Goal: Download file/media: Obtain a digital file from the website

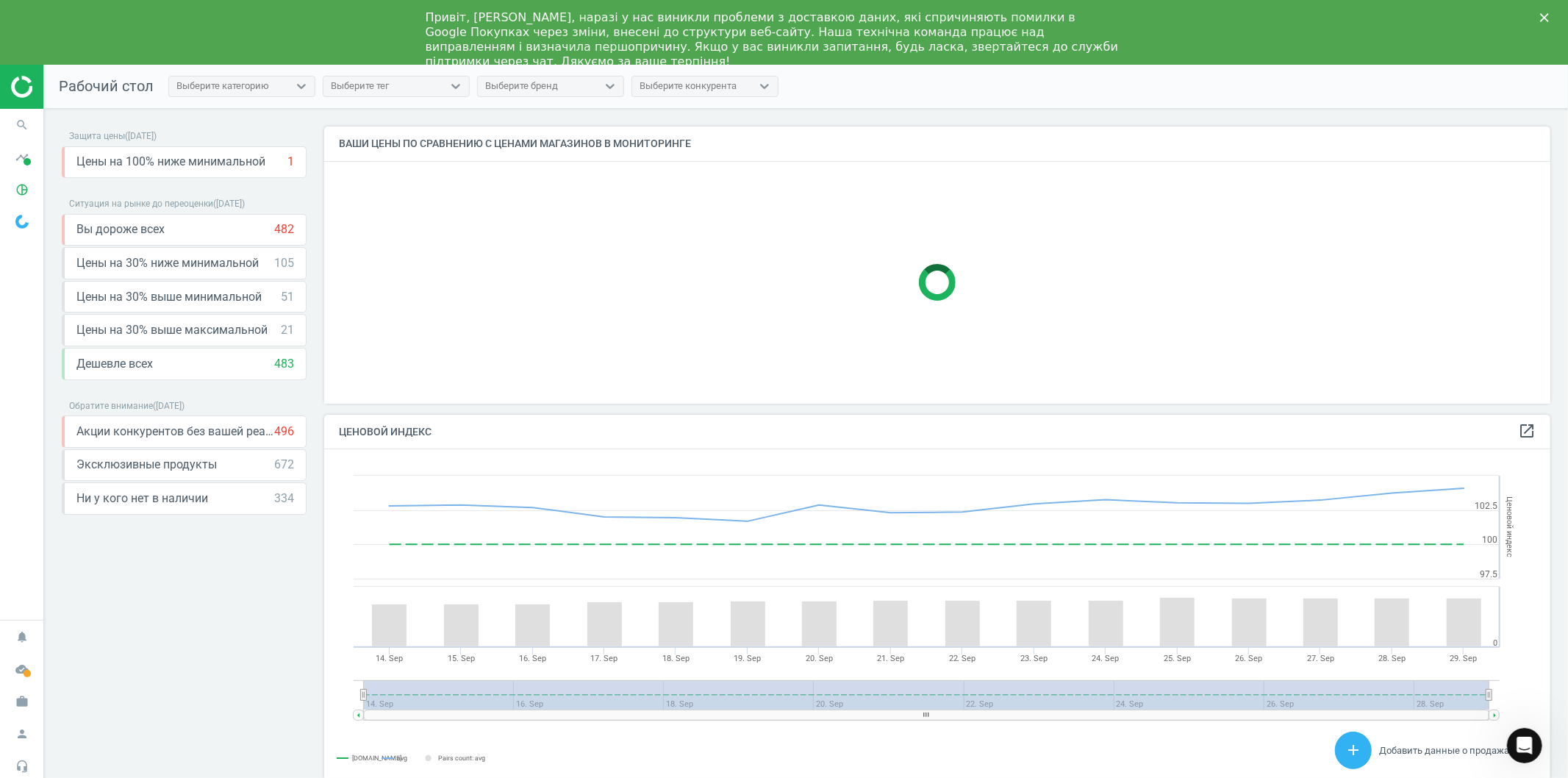
scroll to position [303, 1239]
click at [20, 704] on icon "work" at bounding box center [22, 701] width 28 height 28
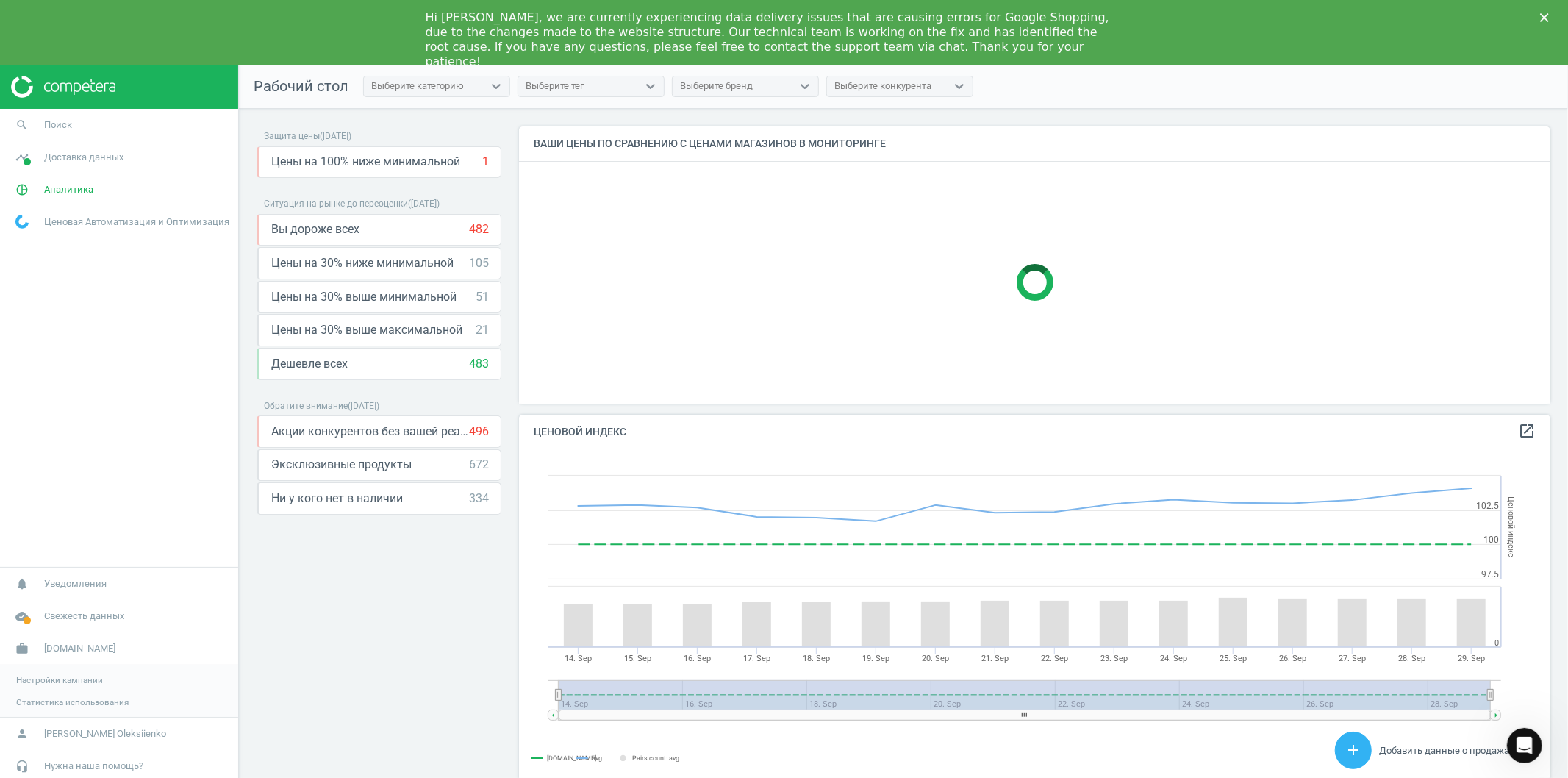
scroll to position [364, 1046]
click at [55, 156] on span "Доставка данных" at bounding box center [83, 157] width 79 height 14
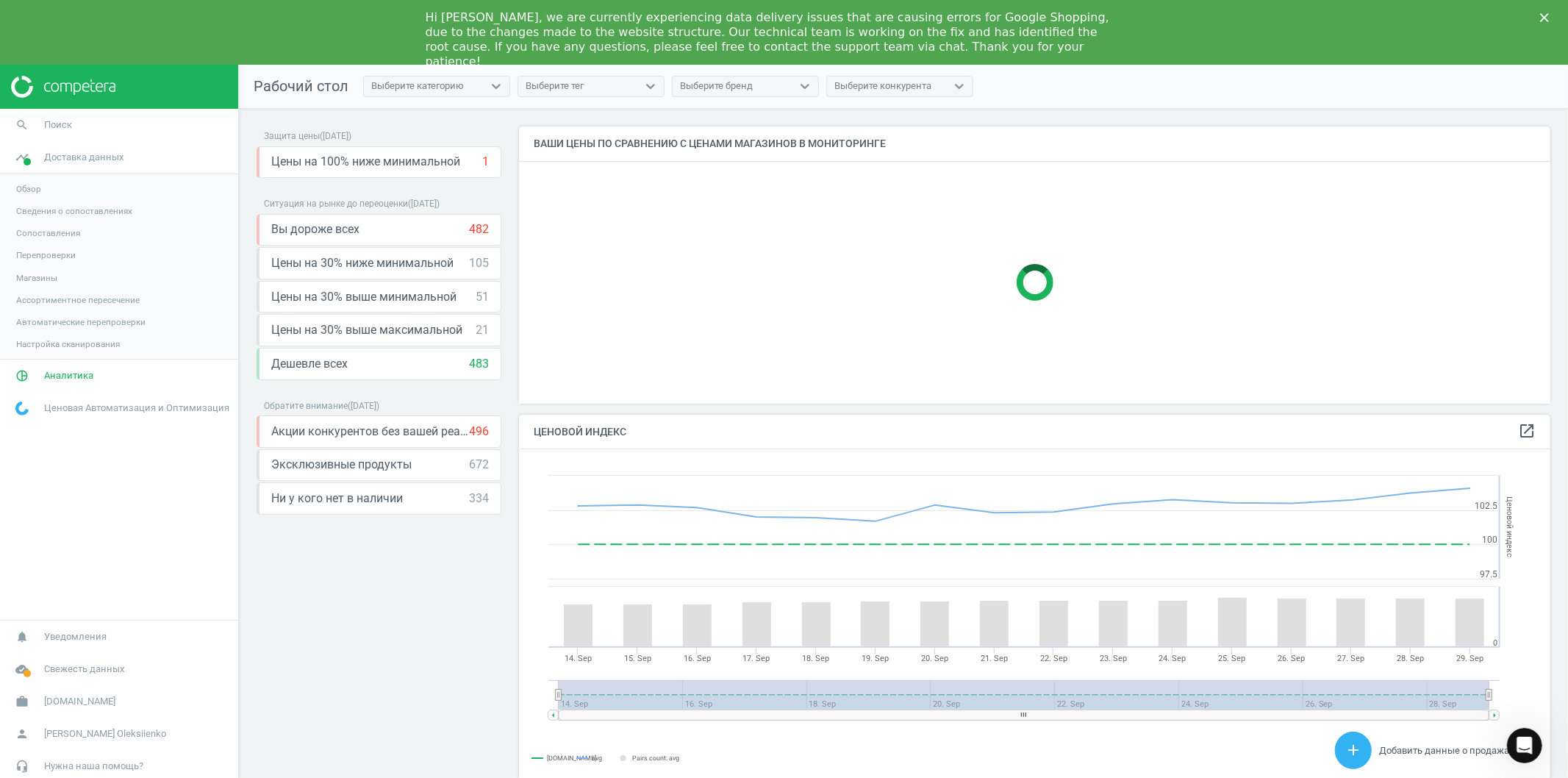
click at [32, 181] on link "Обзор" at bounding box center [119, 188] width 238 height 22
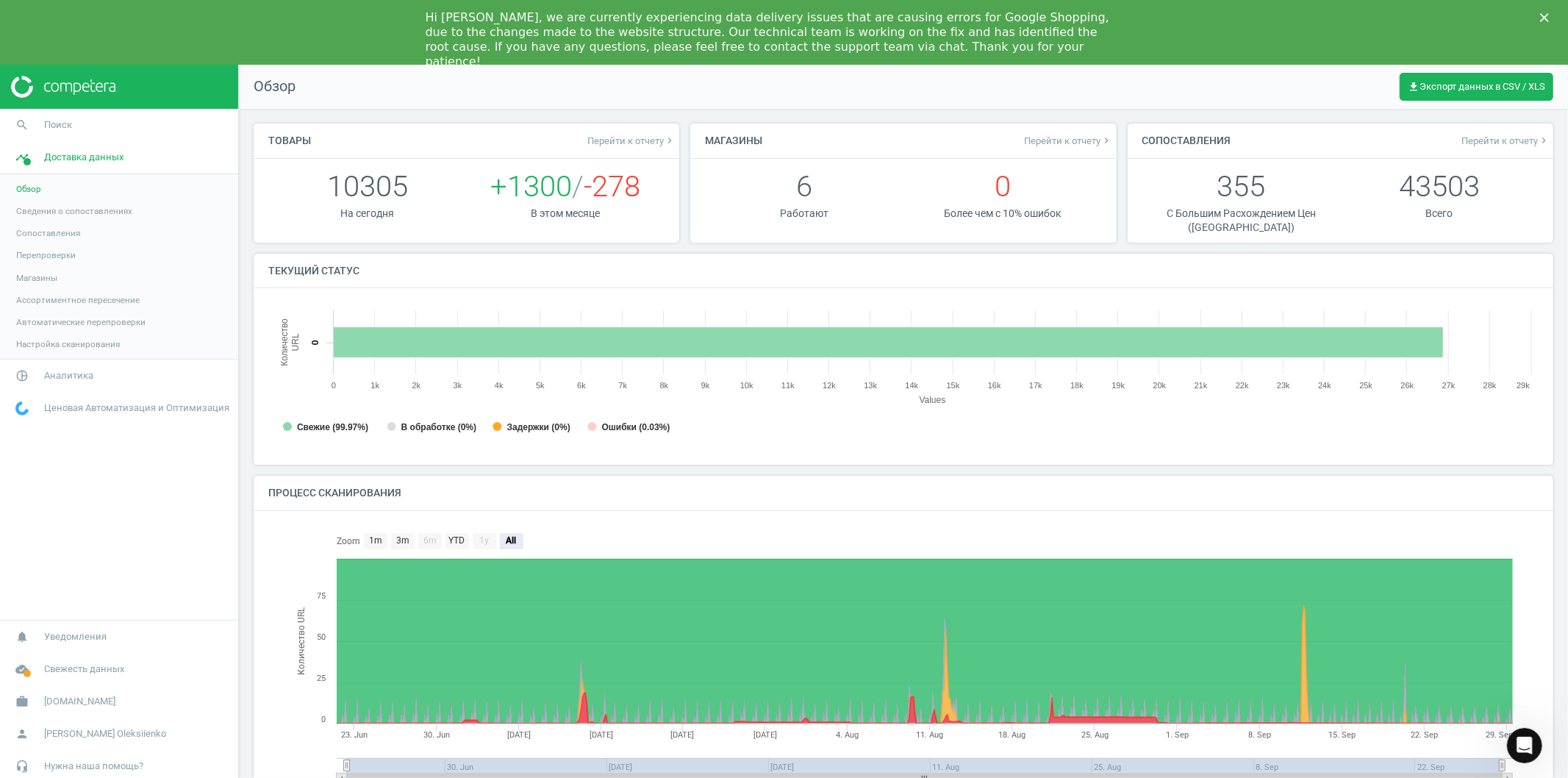
scroll to position [8, 8]
click at [49, 706] on span "[DOMAIN_NAME]" at bounding box center [79, 702] width 71 height 14
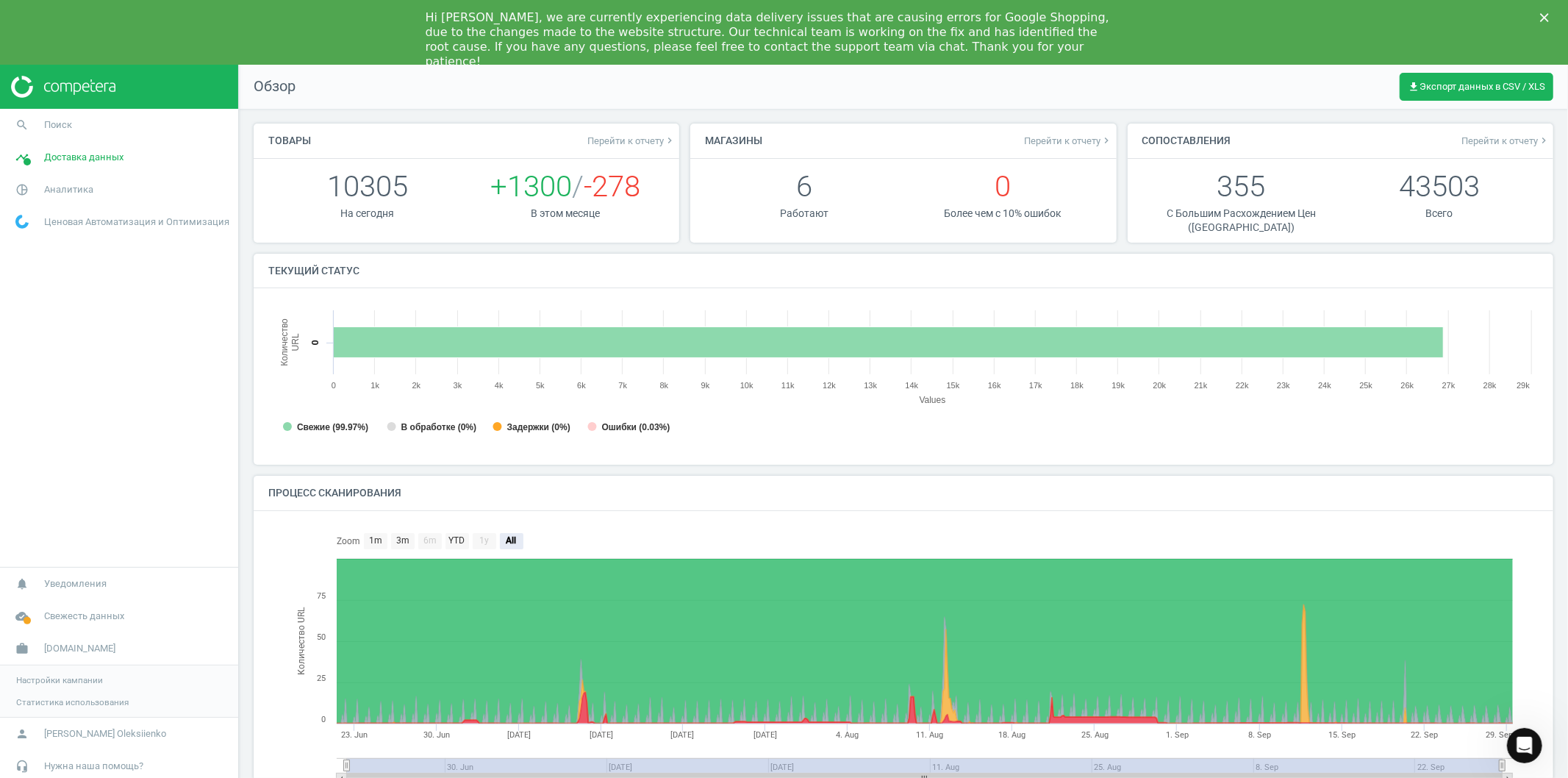
click at [90, 678] on span "Настройки кампании" at bounding box center [59, 680] width 87 height 12
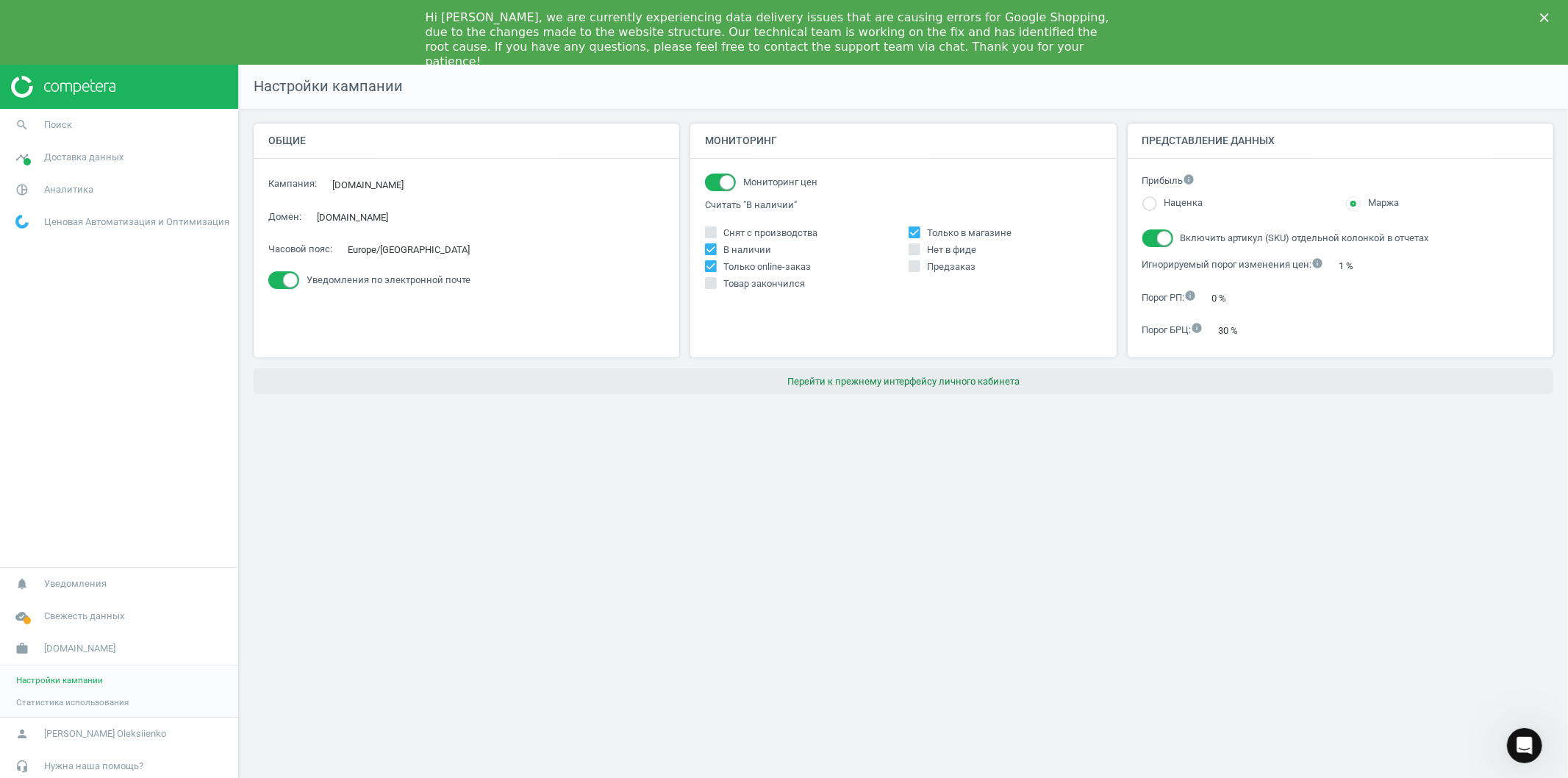
click at [914, 383] on button "Перейти к прежнему интерфейсу личного кабинета" at bounding box center [903, 381] width 1300 height 26
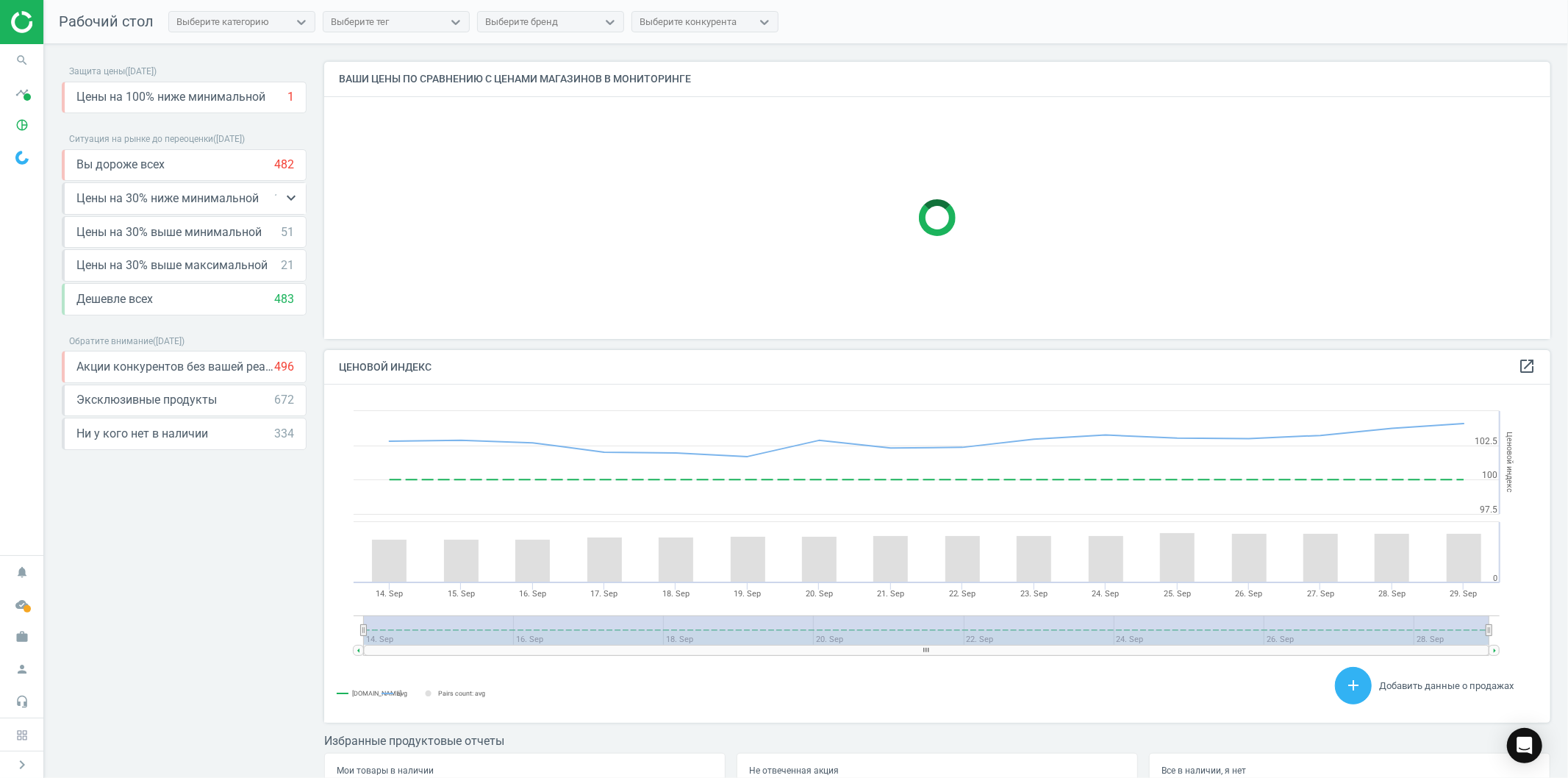
scroll to position [364, 1239]
click at [23, 95] on span at bounding box center [27, 97] width 8 height 8
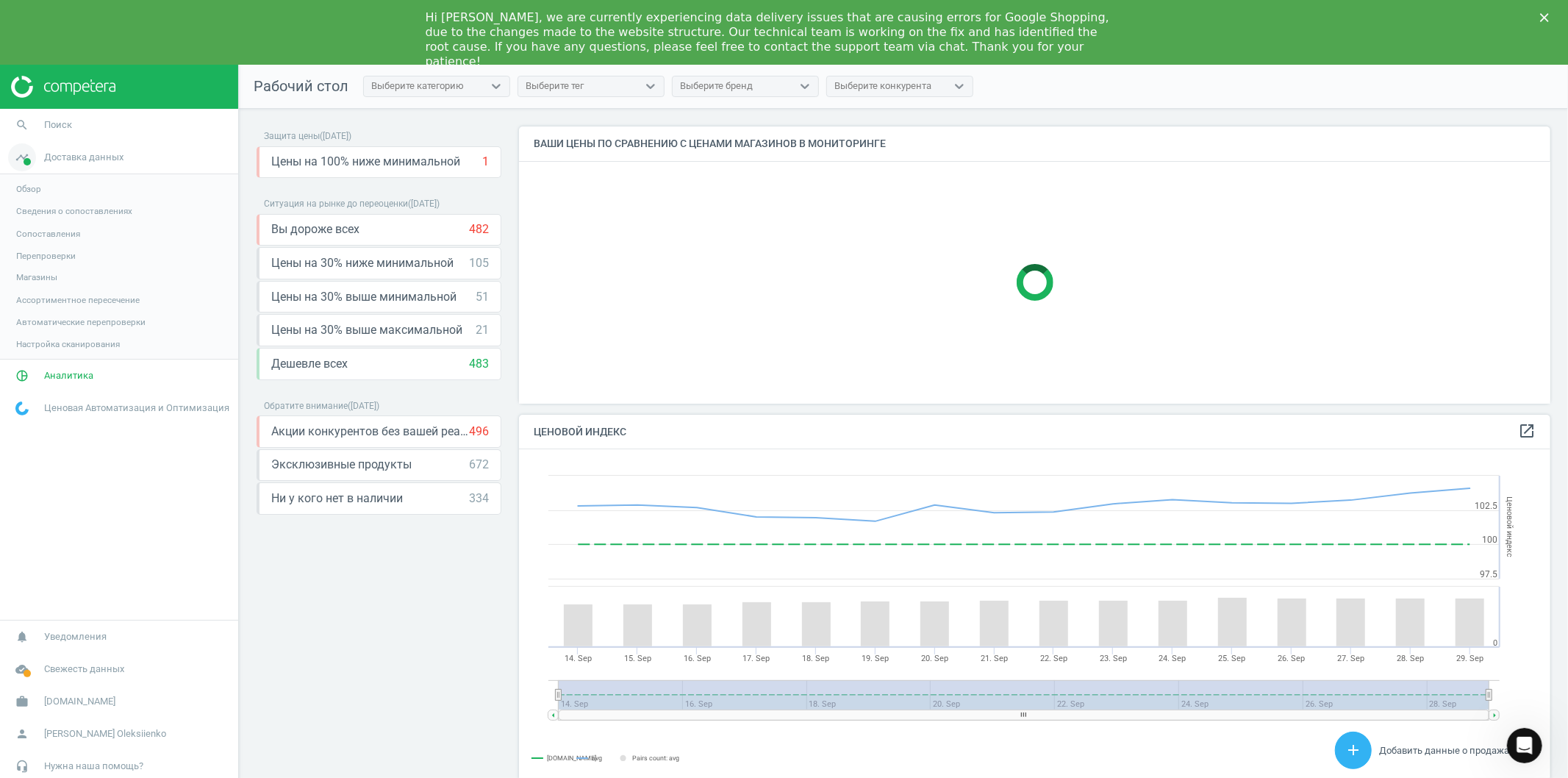
scroll to position [0, 0]
click at [26, 189] on span "Обзор" at bounding box center [28, 189] width 25 height 12
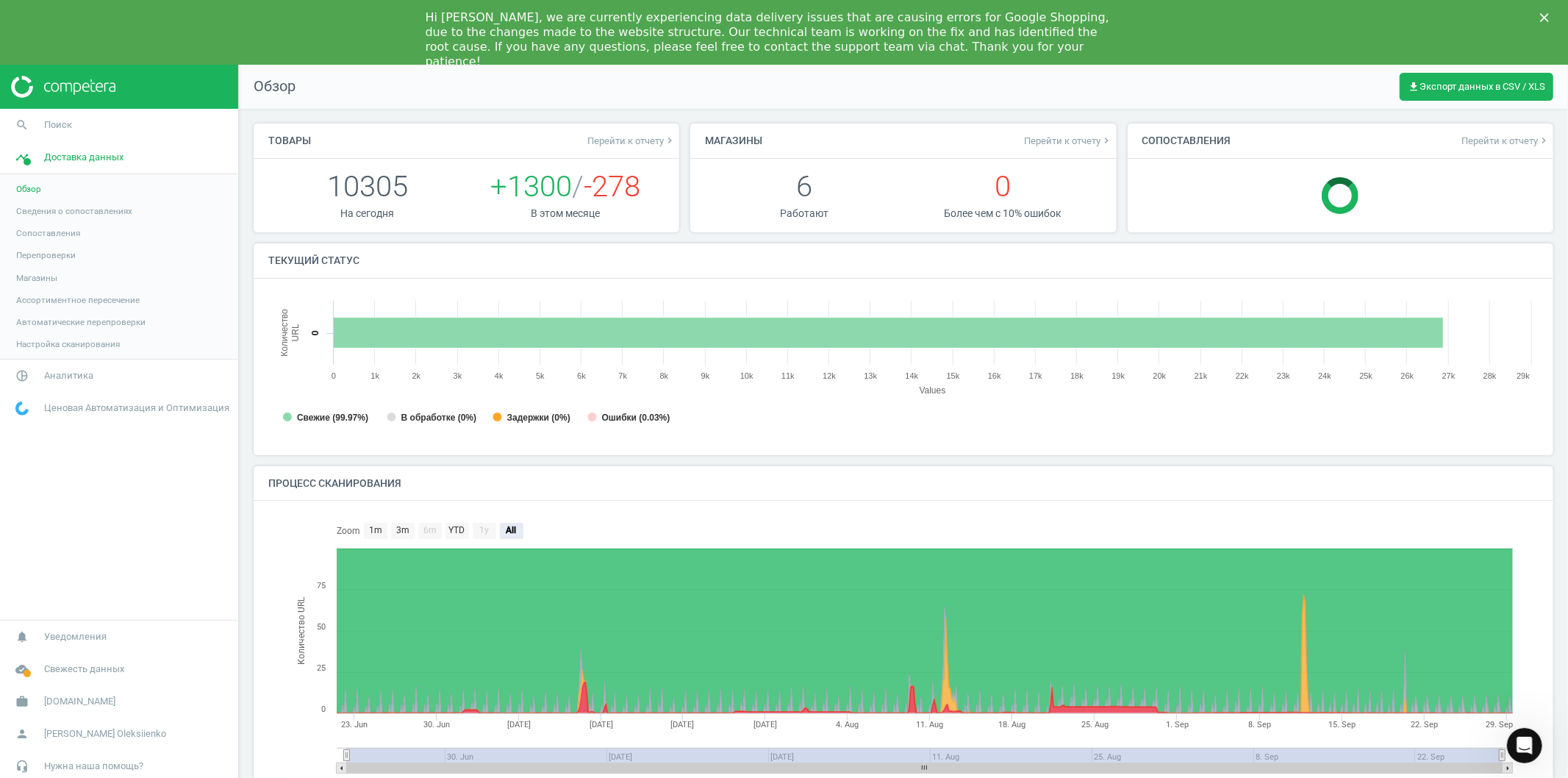
scroll to position [8, 8]
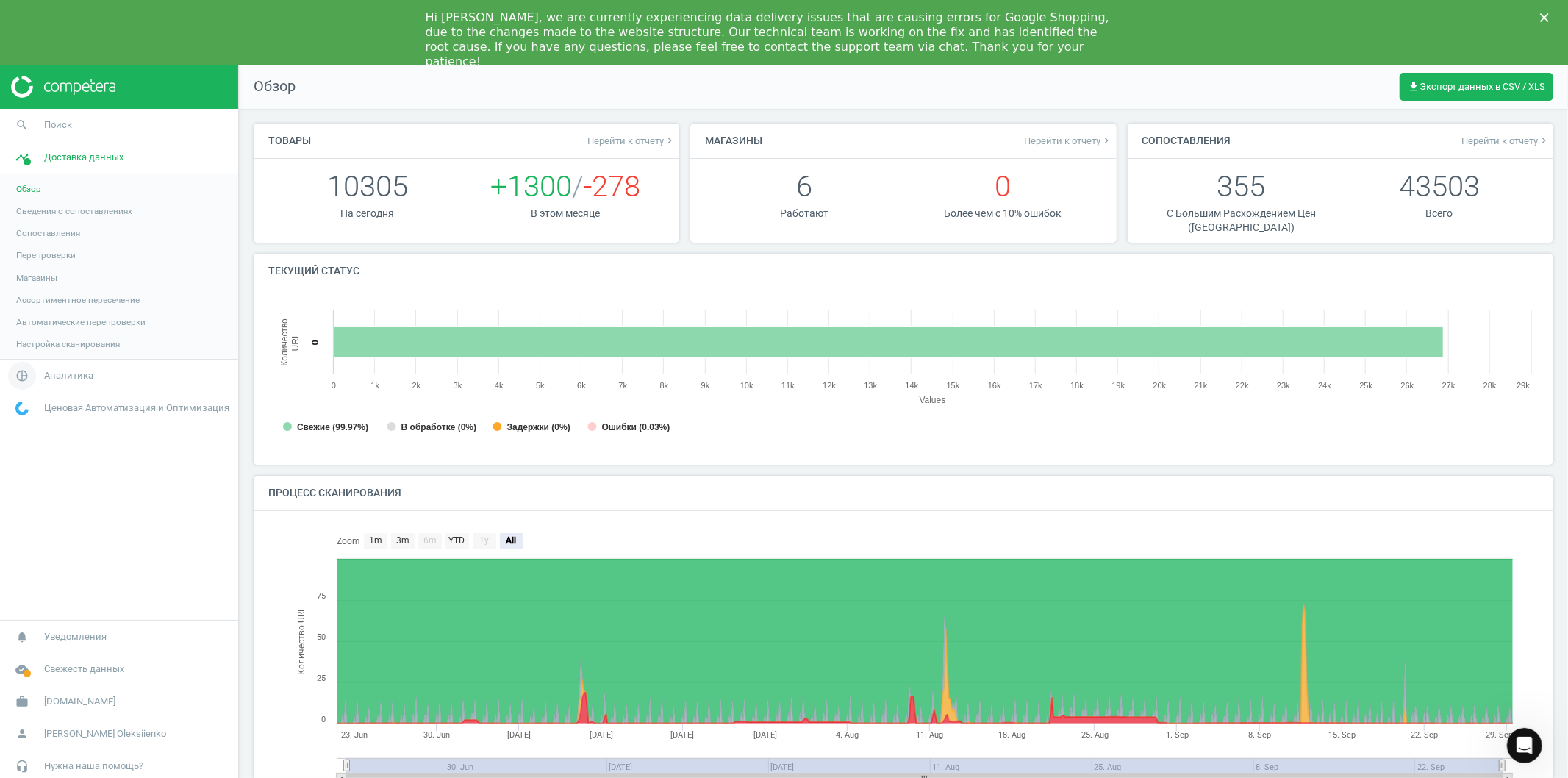
click at [50, 377] on span "Аналитика" at bounding box center [68, 376] width 49 height 14
click at [29, 243] on span "Товары" at bounding box center [31, 243] width 31 height 12
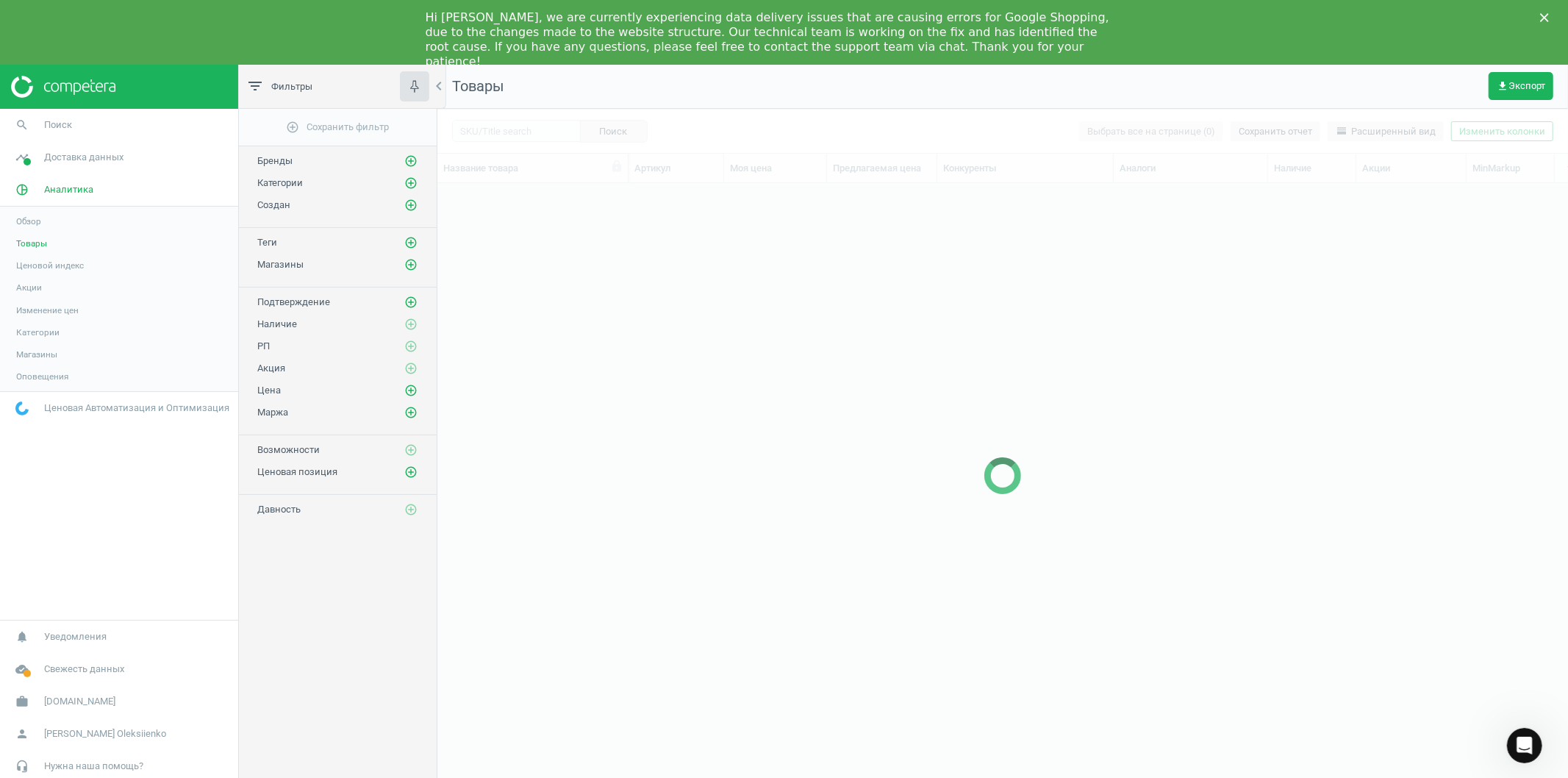
scroll to position [606, 1118]
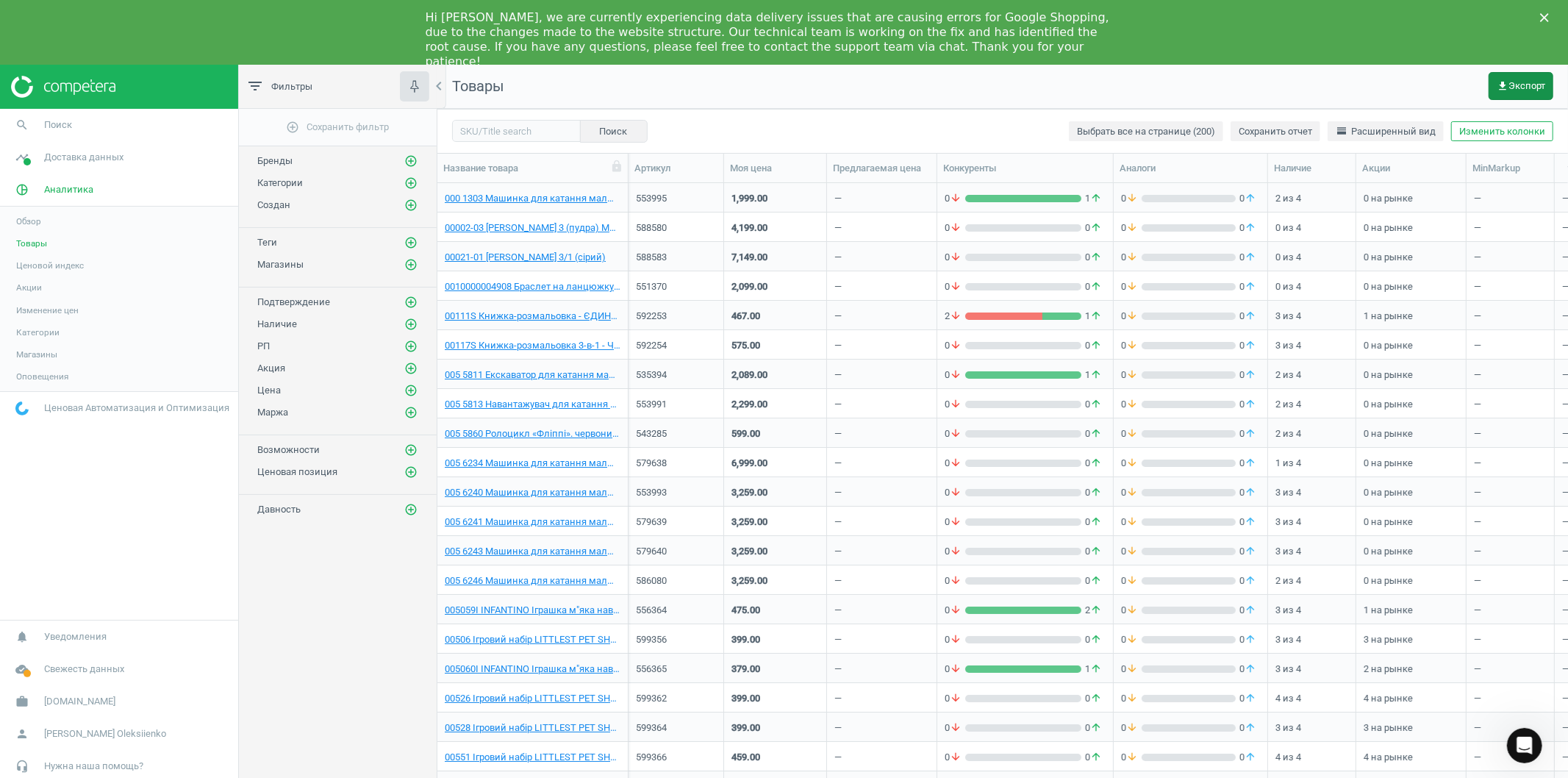
click at [1535, 86] on span "get_app Экспорт" at bounding box center [1521, 86] width 48 height 12
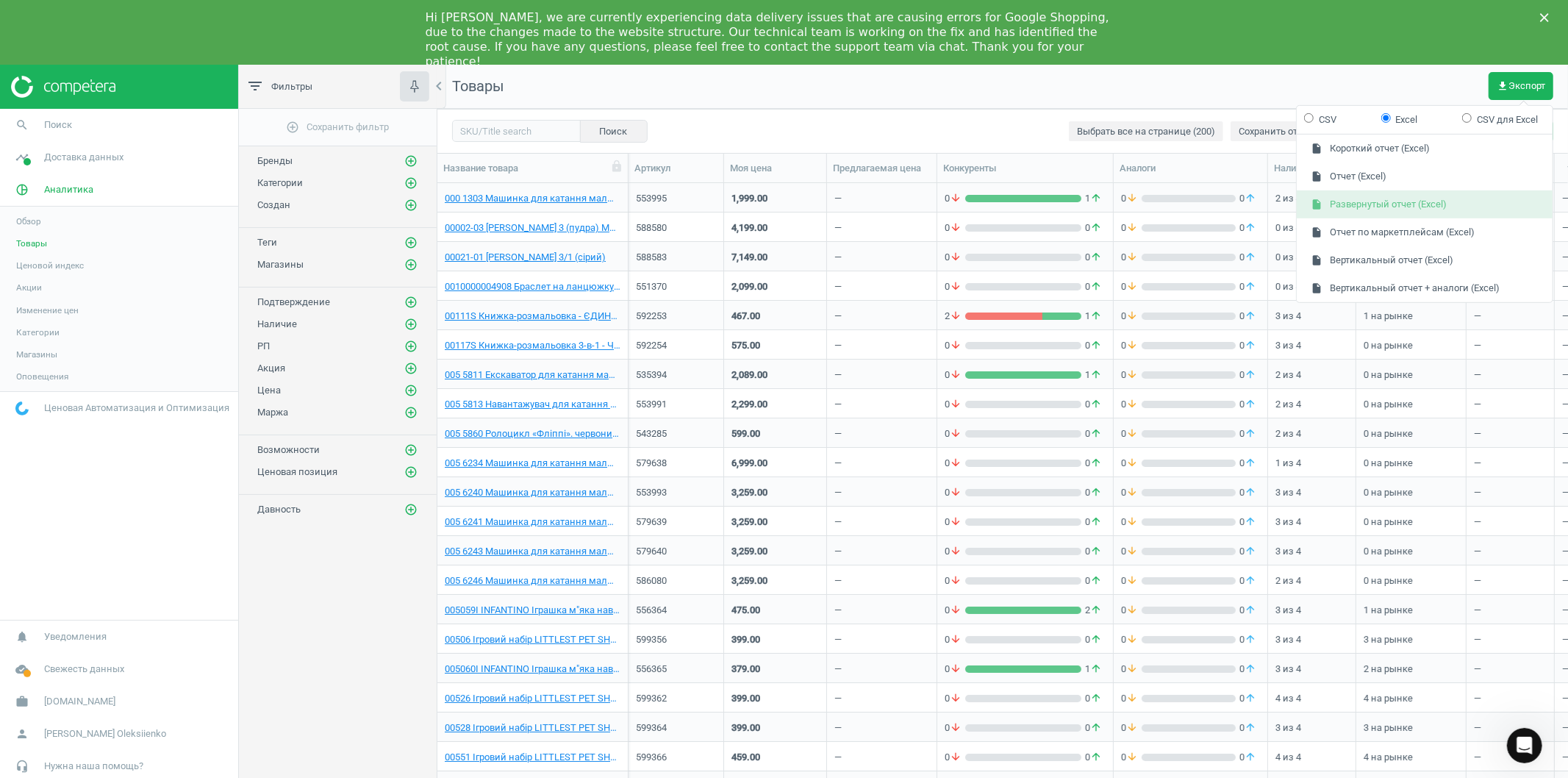
click at [1365, 206] on button "insert_drive_file Развернутый отчет (Excel)" at bounding box center [1424, 204] width 256 height 28
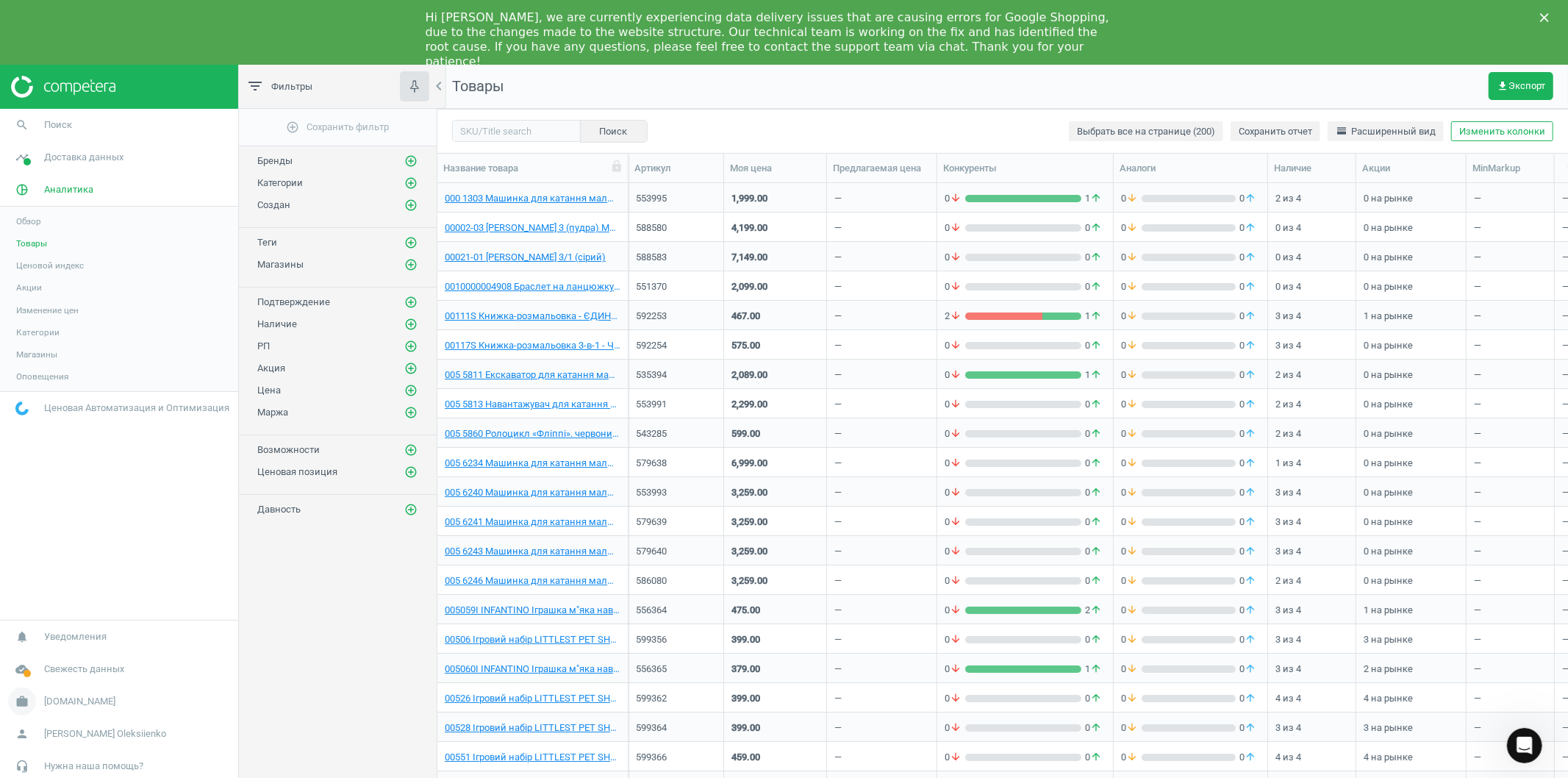
click at [46, 706] on span "[DOMAIN_NAME]" at bounding box center [79, 702] width 71 height 14
click at [47, 677] on span "Настройки кампании" at bounding box center [59, 680] width 87 height 12
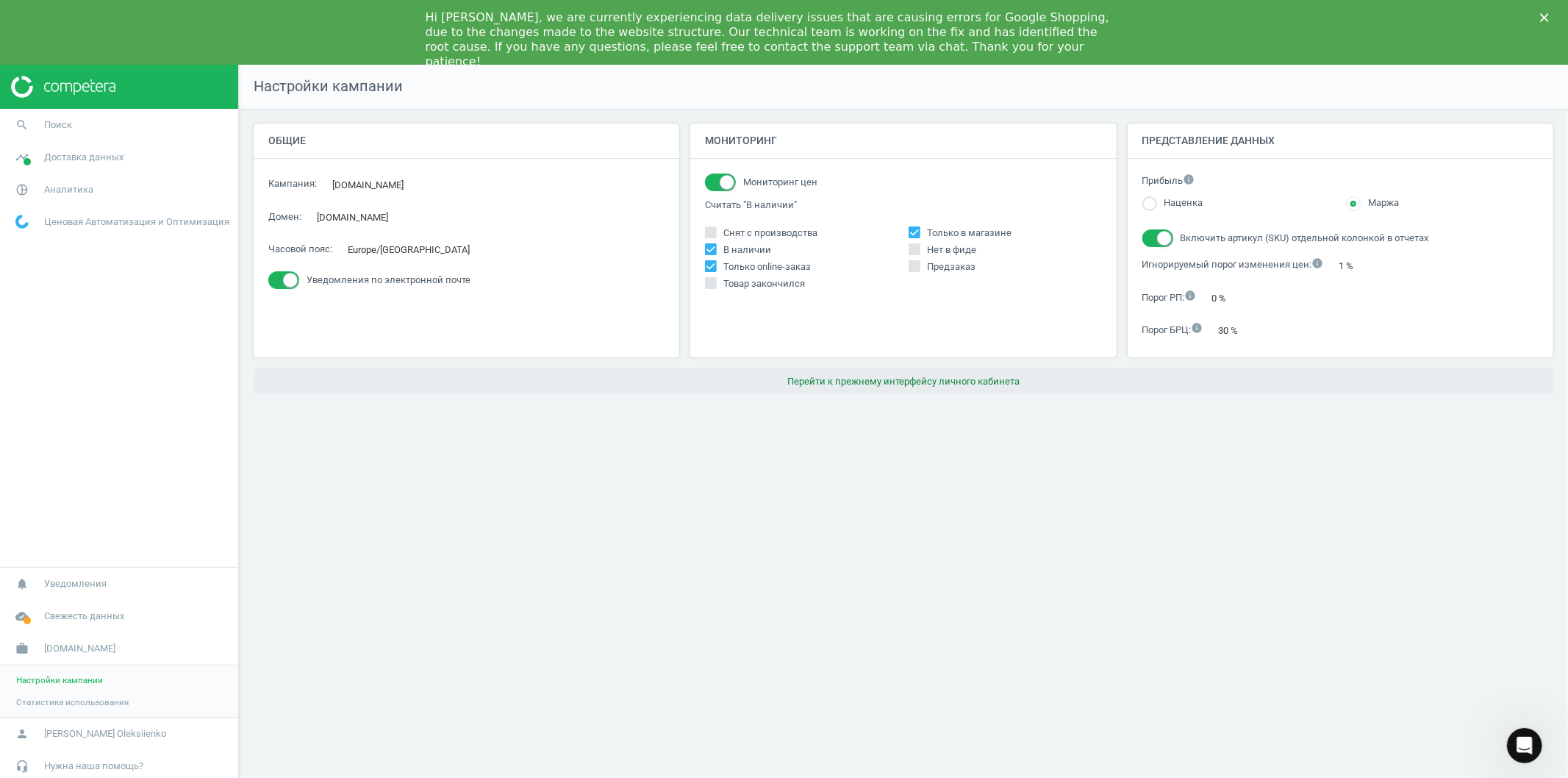
click at [921, 384] on button "Перейти к прежнему интерфейсу личного кабинета" at bounding box center [903, 381] width 1300 height 26
